Goal: Find contact information: Find contact information

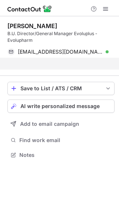
scroll to position [138, 119]
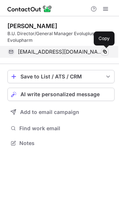
click at [101, 52] on span at bounding box center [104, 52] width 6 height 6
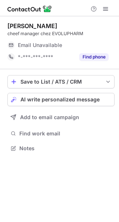
scroll to position [143, 119]
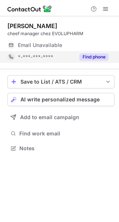
click at [84, 57] on button "Find phone" at bounding box center [93, 56] width 29 height 7
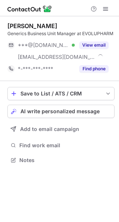
scroll to position [155, 119]
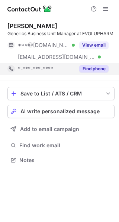
click at [92, 71] on button "Find phone" at bounding box center [93, 68] width 29 height 7
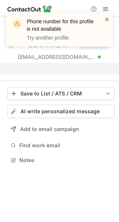
click at [107, 21] on span at bounding box center [107, 19] width 6 height 7
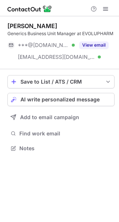
scroll to position [143, 119]
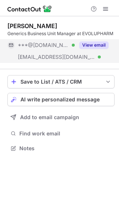
click at [93, 46] on button "View email" at bounding box center [93, 44] width 29 height 7
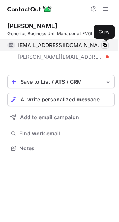
click at [103, 46] on span at bounding box center [104, 45] width 6 height 6
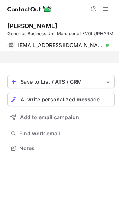
scroll to position [131, 119]
